Goal: Task Accomplishment & Management: Complete application form

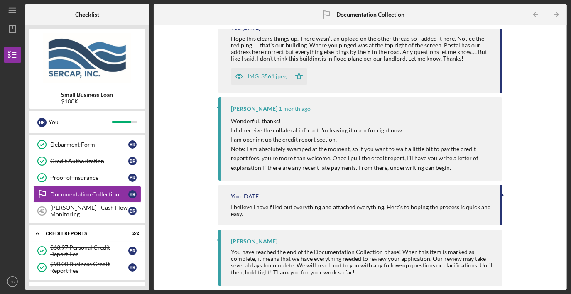
scroll to position [719, 0]
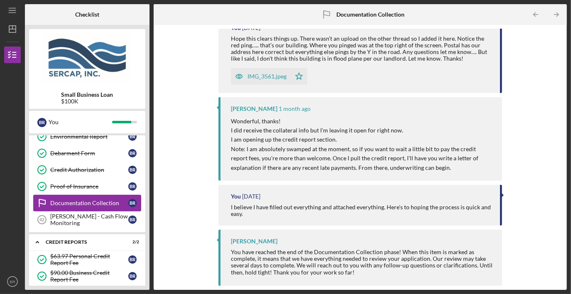
click at [88, 200] on div "Documentation Collection" at bounding box center [89, 203] width 78 height 7
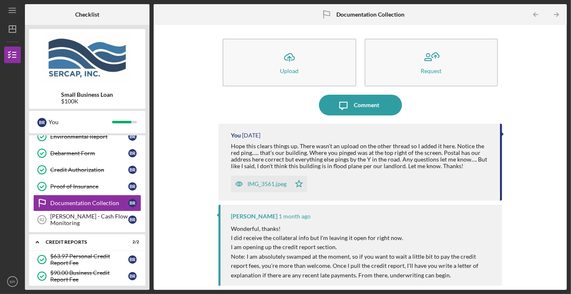
scroll to position [0, 0]
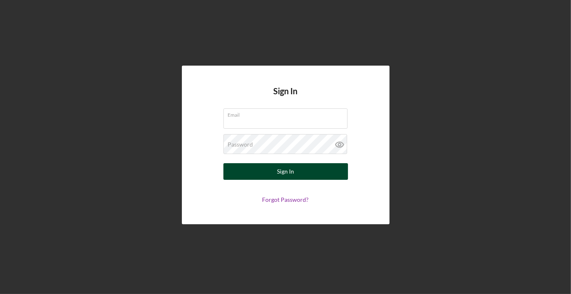
type input "[EMAIL_ADDRESS][DOMAIN_NAME]"
click at [251, 172] on button "Sign In" at bounding box center [285, 171] width 125 height 17
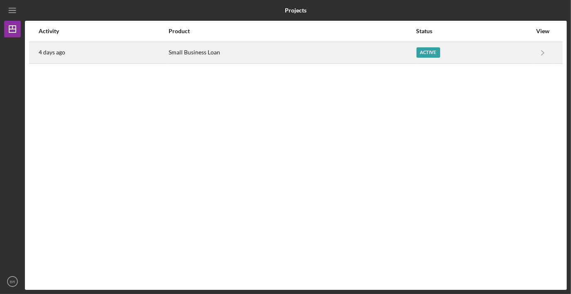
click at [424, 58] on div "Active" at bounding box center [474, 52] width 115 height 21
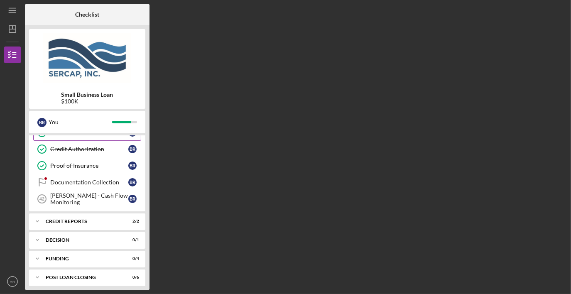
scroll to position [373, 0]
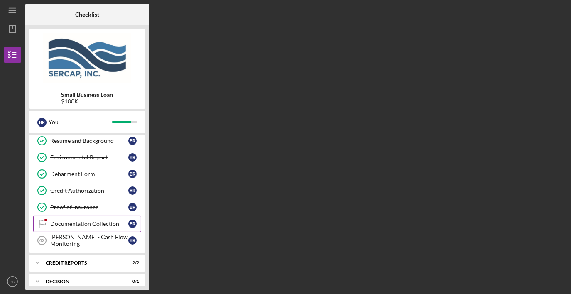
click at [88, 221] on div "Documentation Collection" at bounding box center [89, 224] width 78 height 7
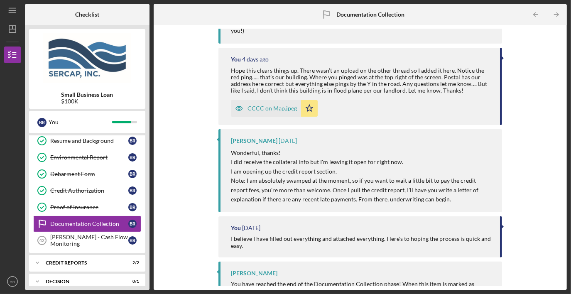
scroll to position [189, 0]
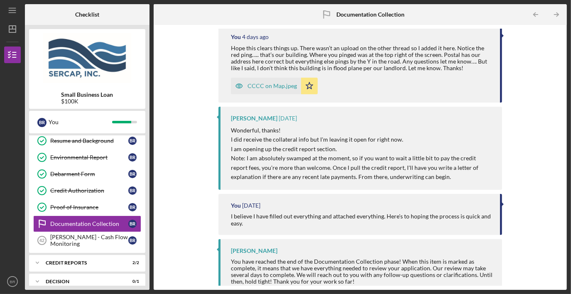
click at [271, 83] on div "CCCC on Map.jpeg" at bounding box center [272, 86] width 49 height 7
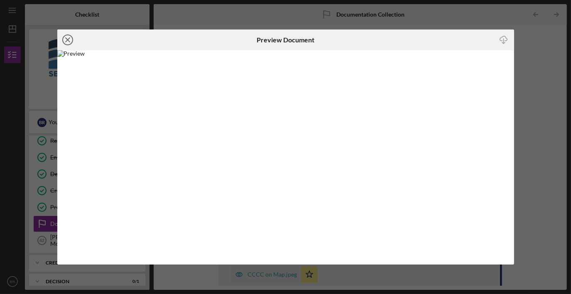
click at [64, 40] on icon "Icon/Close" at bounding box center [67, 39] width 21 height 21
